Goal: Find specific page/section: Find specific page/section

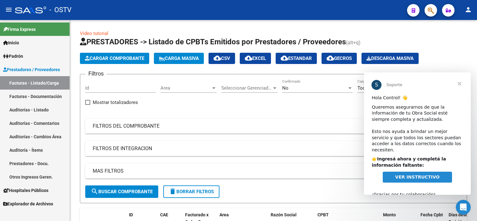
scroll to position [8, 0]
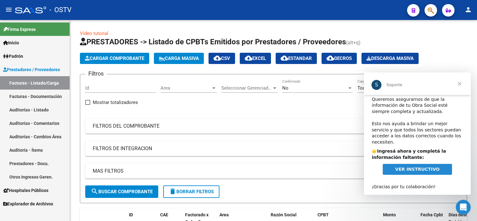
click at [460, 82] on span "Cerrar" at bounding box center [459, 83] width 22 height 22
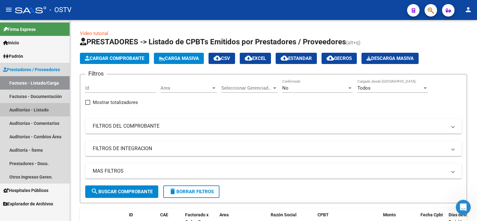
click at [36, 109] on link "Auditorías - Listado" at bounding box center [35, 109] width 70 height 13
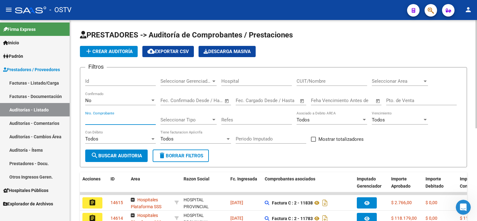
click at [106, 120] on input "Nro. Comprobante" at bounding box center [120, 120] width 71 height 6
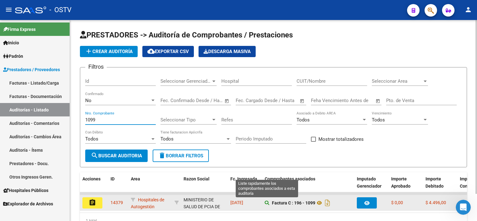
click at [266, 202] on icon at bounding box center [267, 203] width 4 height 4
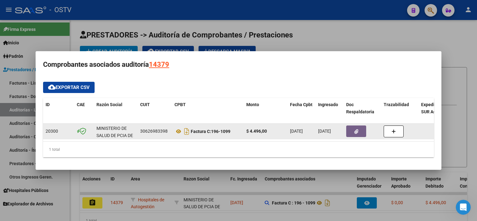
click at [352, 126] on button "button" at bounding box center [356, 132] width 20 height 12
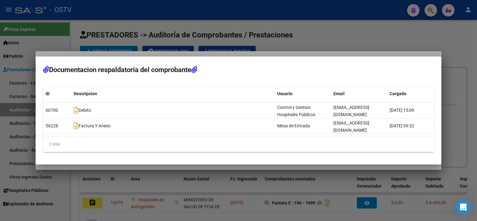
click at [214, 182] on div at bounding box center [238, 110] width 477 height 221
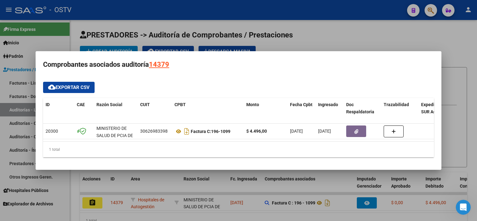
click at [214, 182] on div at bounding box center [238, 110] width 477 height 221
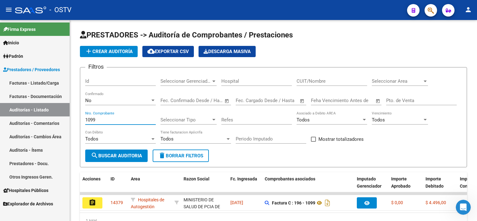
drag, startPoint x: 99, startPoint y: 120, endPoint x: 69, endPoint y: 115, distance: 31.0
click at [69, 115] on mat-sidenav-container "Firma Express Inicio Calendario SSS Instructivos Contacto OS Padrón Afiliados E…" at bounding box center [238, 120] width 477 height 201
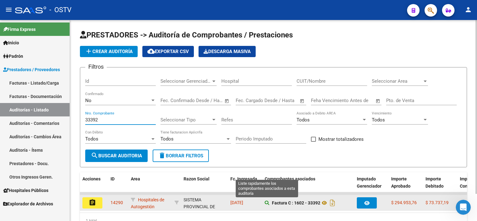
click at [268, 201] on icon at bounding box center [267, 203] width 4 height 4
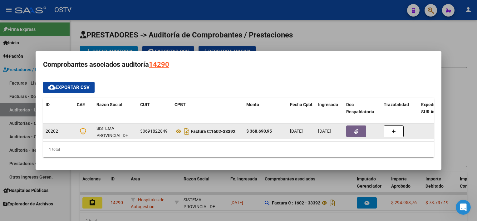
click at [359, 129] on button "button" at bounding box center [356, 132] width 20 height 12
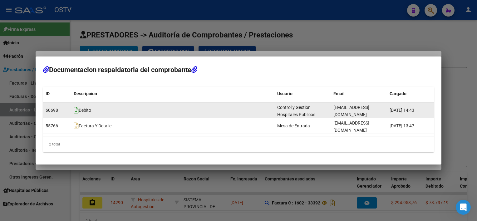
click at [78, 114] on icon at bounding box center [76, 110] width 5 height 7
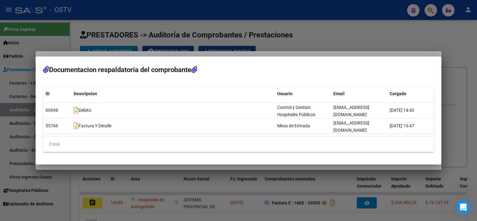
click at [218, 183] on div at bounding box center [238, 110] width 477 height 221
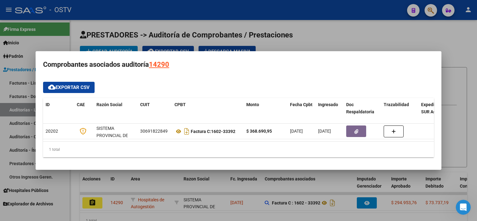
click at [218, 183] on div at bounding box center [238, 110] width 477 height 221
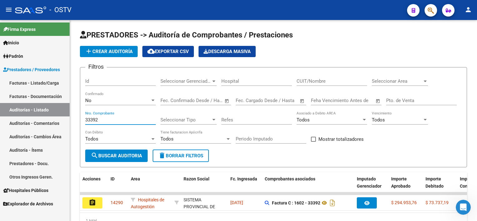
drag, startPoint x: 99, startPoint y: 120, endPoint x: 58, endPoint y: 115, distance: 40.9
click at [58, 115] on mat-sidenav-container "Firma Express Inicio Calendario SSS Instructivos Contacto OS Padrón Afiliados E…" at bounding box center [238, 120] width 477 height 201
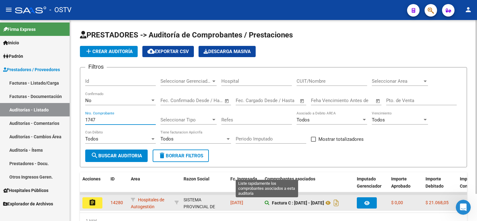
type input "1747"
click at [266, 201] on icon at bounding box center [267, 203] width 4 height 4
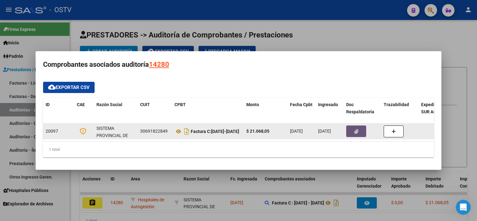
click at [354, 132] on button "button" at bounding box center [356, 132] width 20 height 12
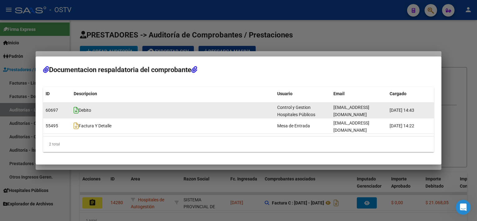
click at [76, 113] on icon at bounding box center [76, 110] width 5 height 7
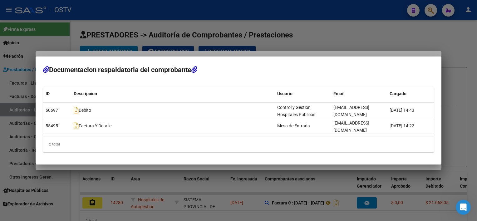
click at [222, 189] on div at bounding box center [238, 110] width 477 height 221
